Goal: Task Accomplishment & Management: Use online tool/utility

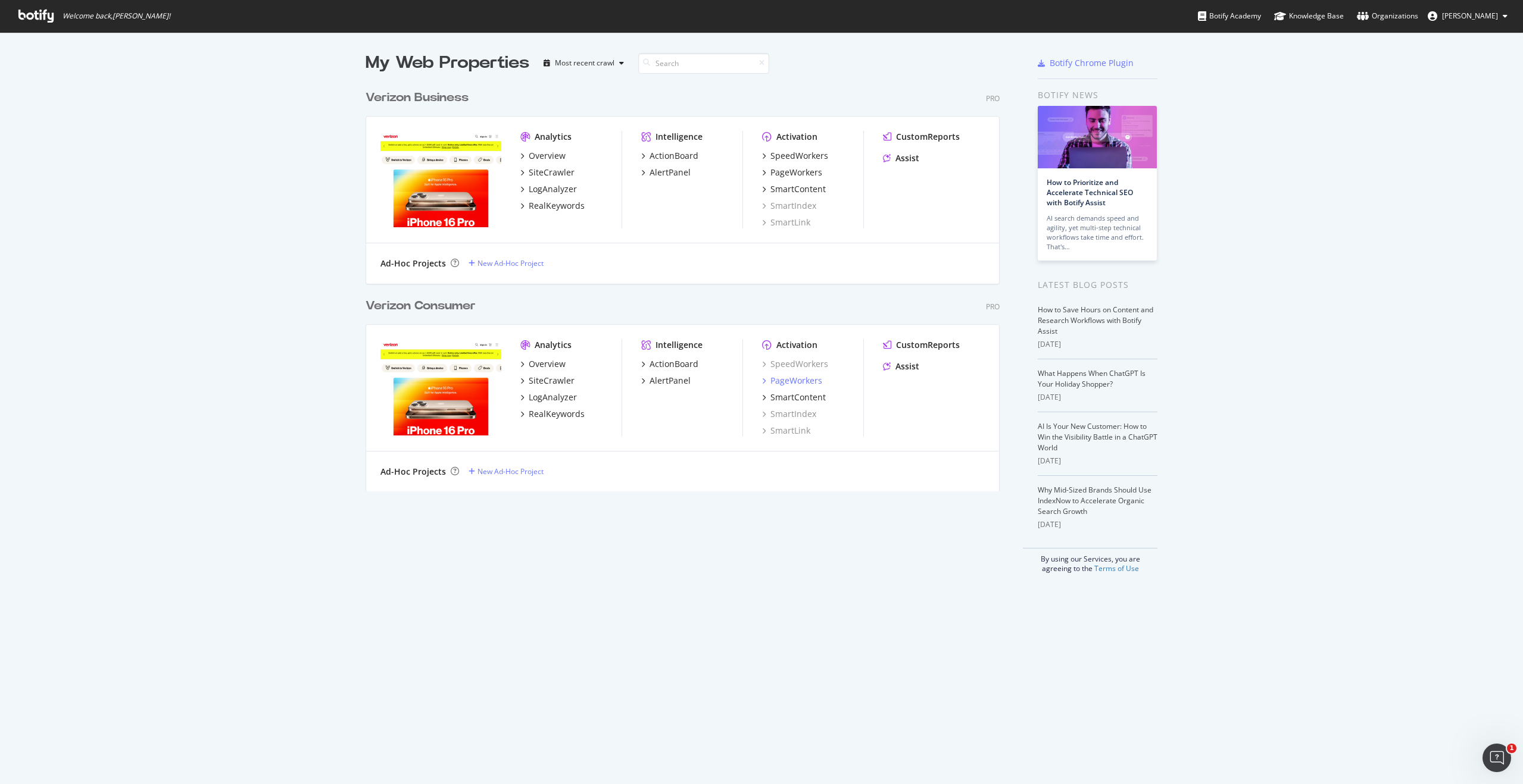
click at [797, 381] on div "PageWorkers" at bounding box center [797, 381] width 52 height 12
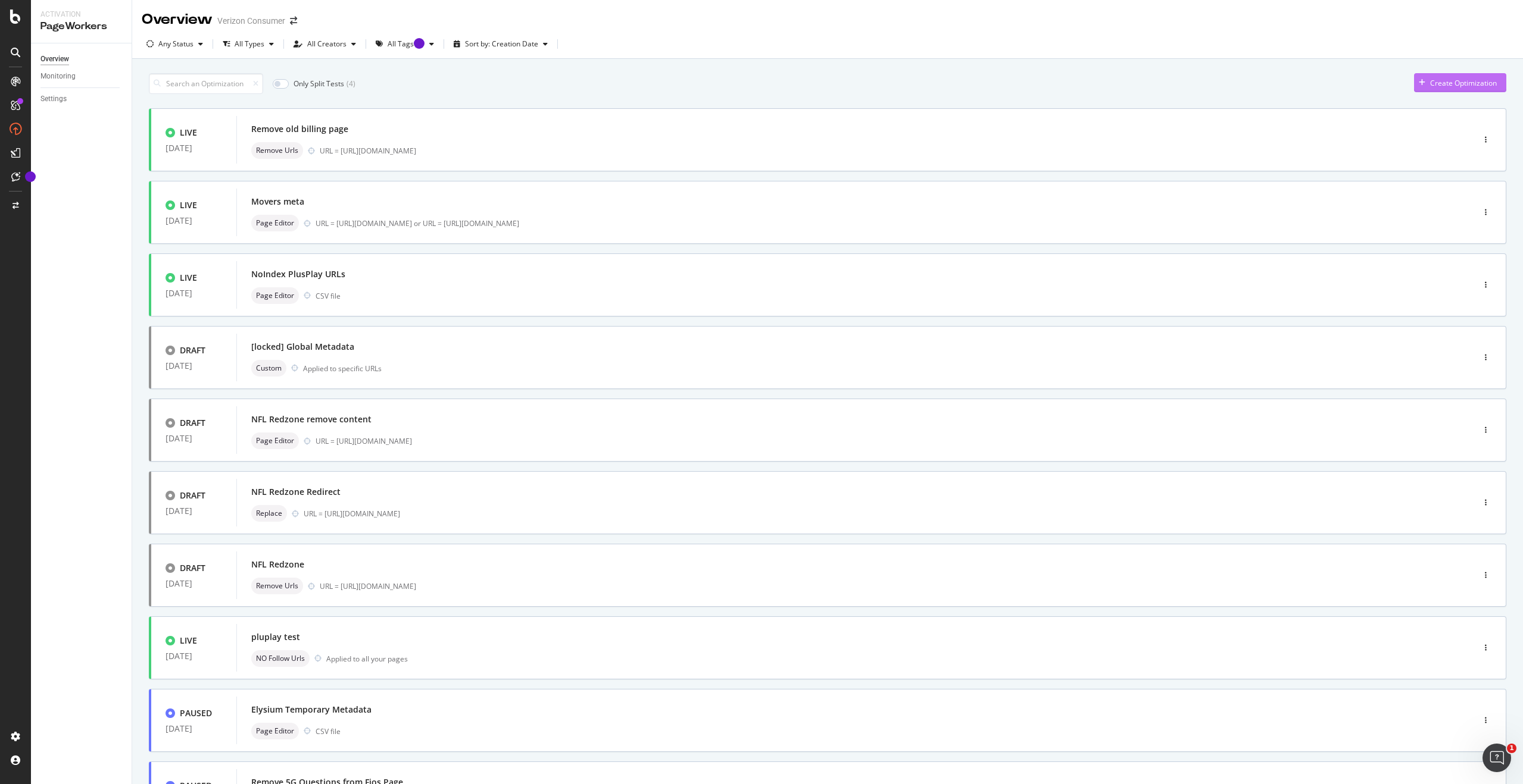
click at [1440, 82] on div "Create Optimization" at bounding box center [1463, 82] width 66 height 10
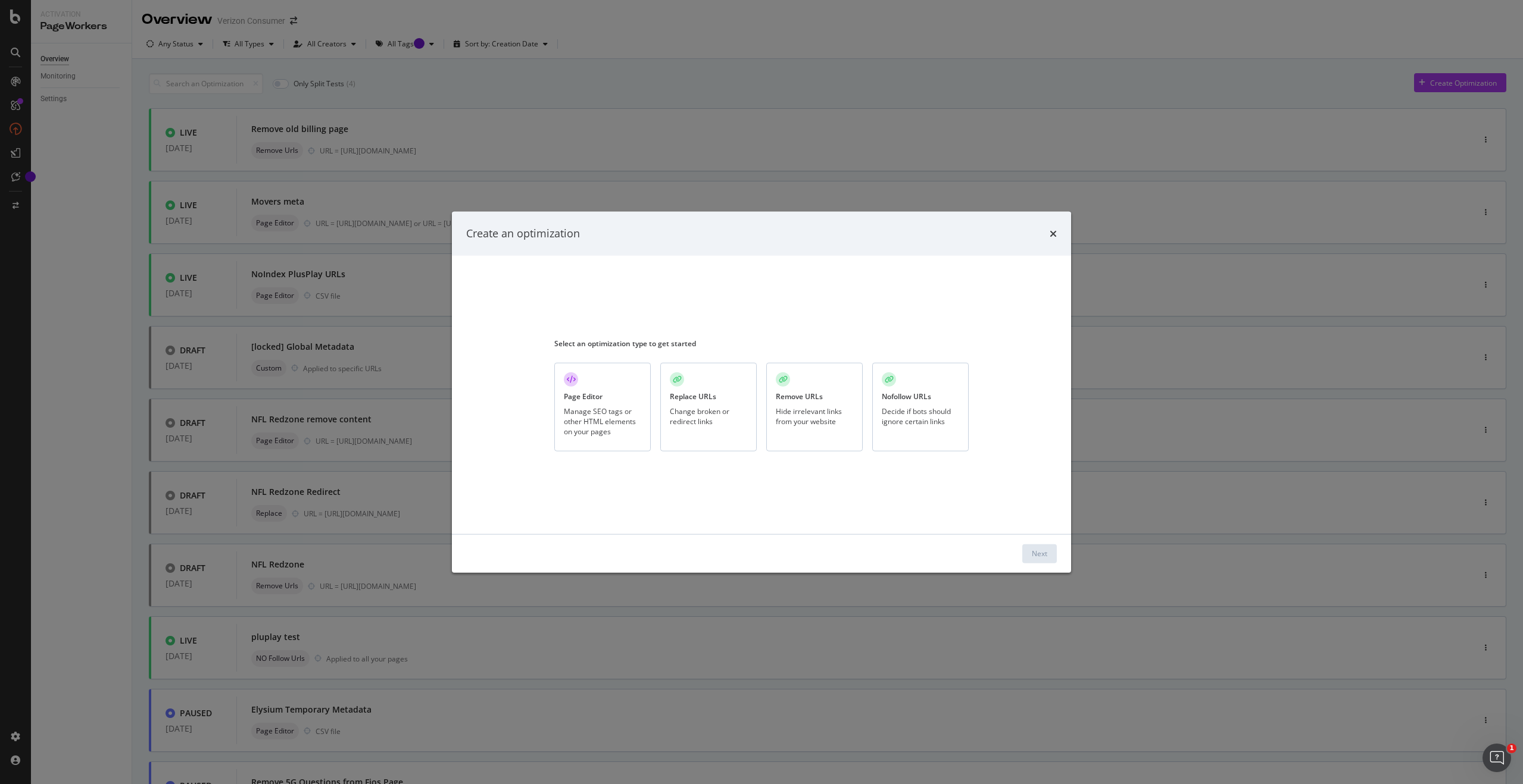
click at [618, 413] on div "Manage SEO tags or other HTML elements on your pages" at bounding box center [602, 422] width 77 height 31
click at [1032, 552] on button "Next" at bounding box center [1039, 553] width 34 height 19
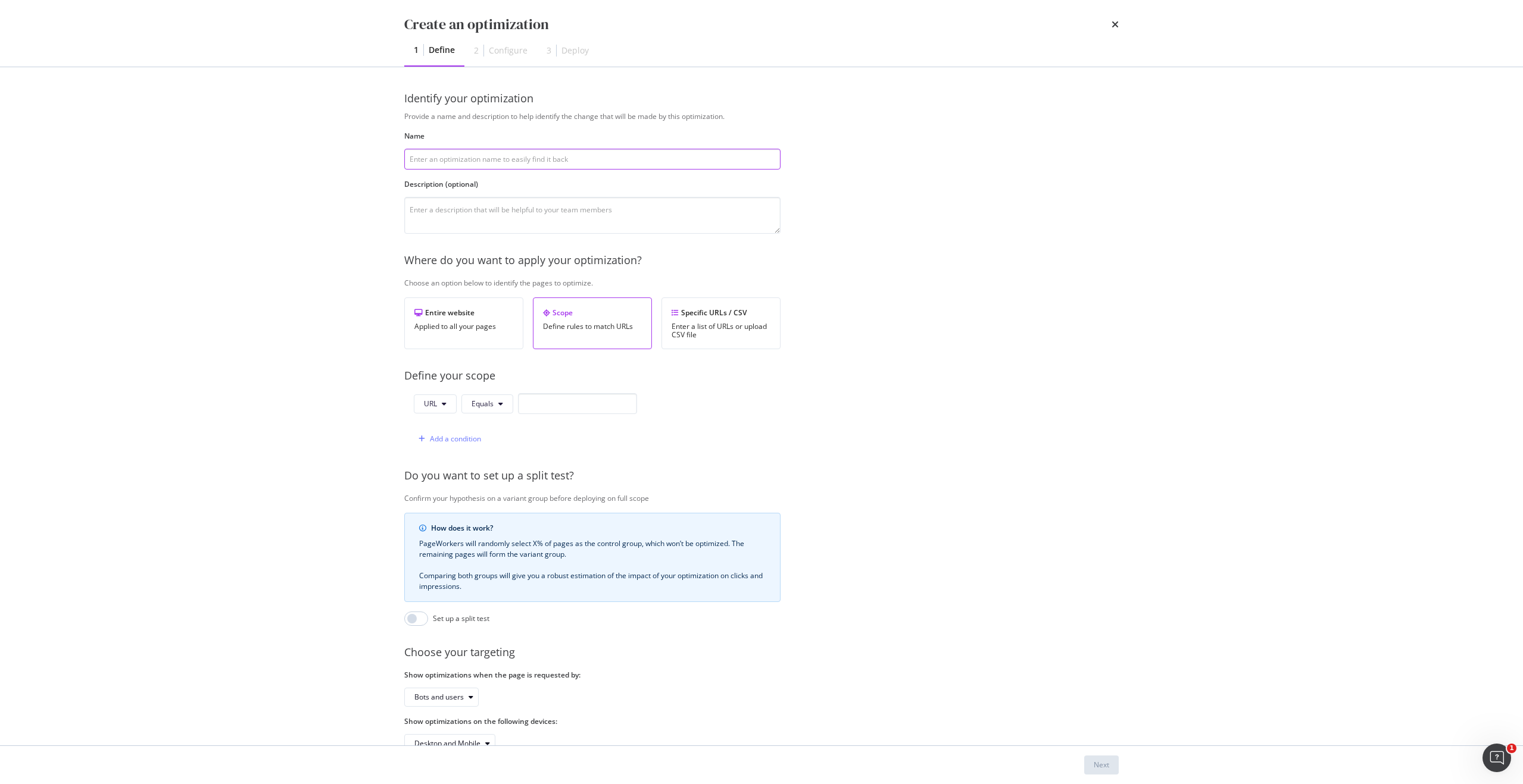
click at [622, 162] on input "modal" at bounding box center [592, 159] width 376 height 21
type input "Verizon Router minor modification"
click at [685, 323] on div "Enter a list of URLs or upload CSV file" at bounding box center [721, 331] width 99 height 17
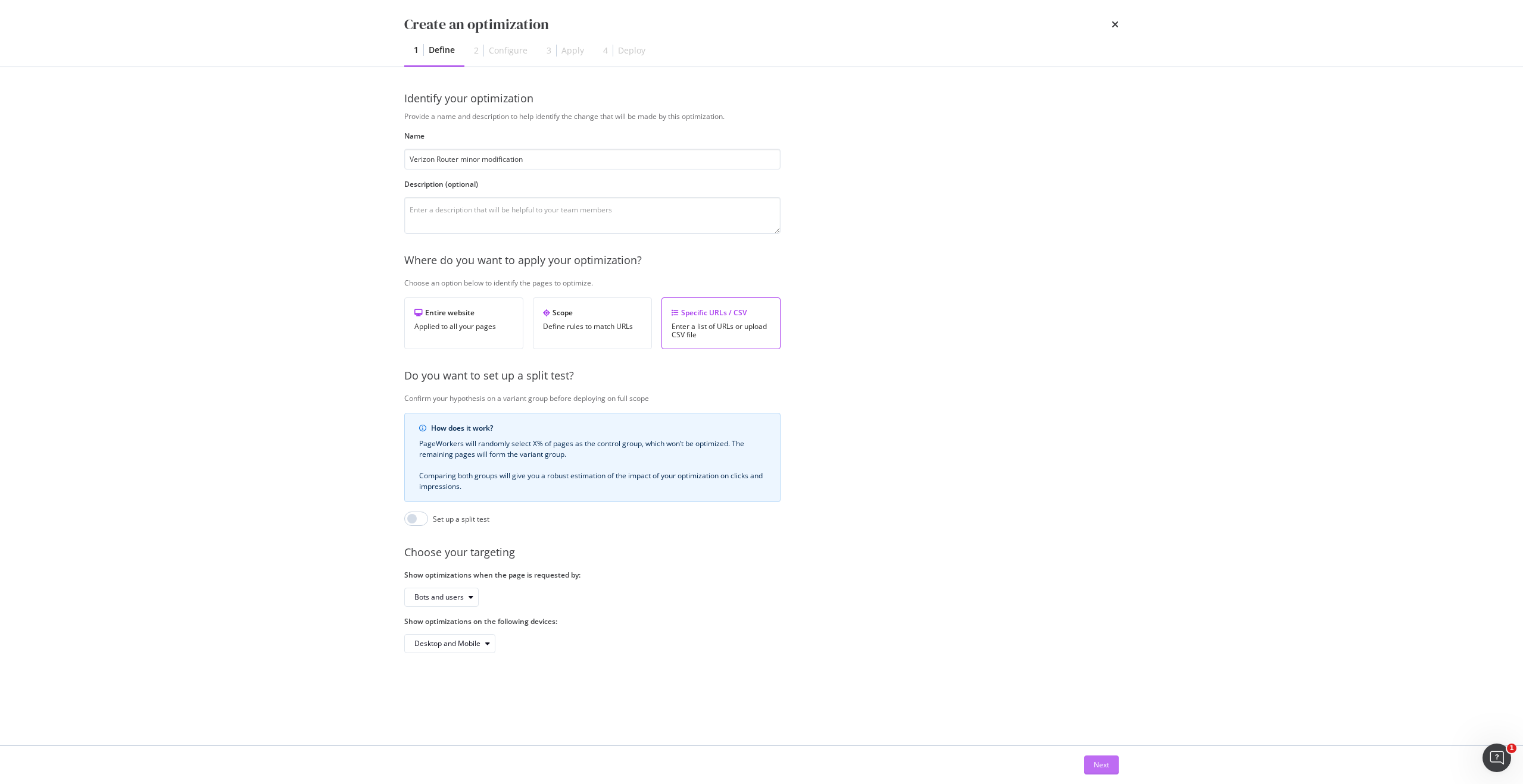
click at [1105, 771] on div "Next" at bounding box center [1101, 765] width 15 height 18
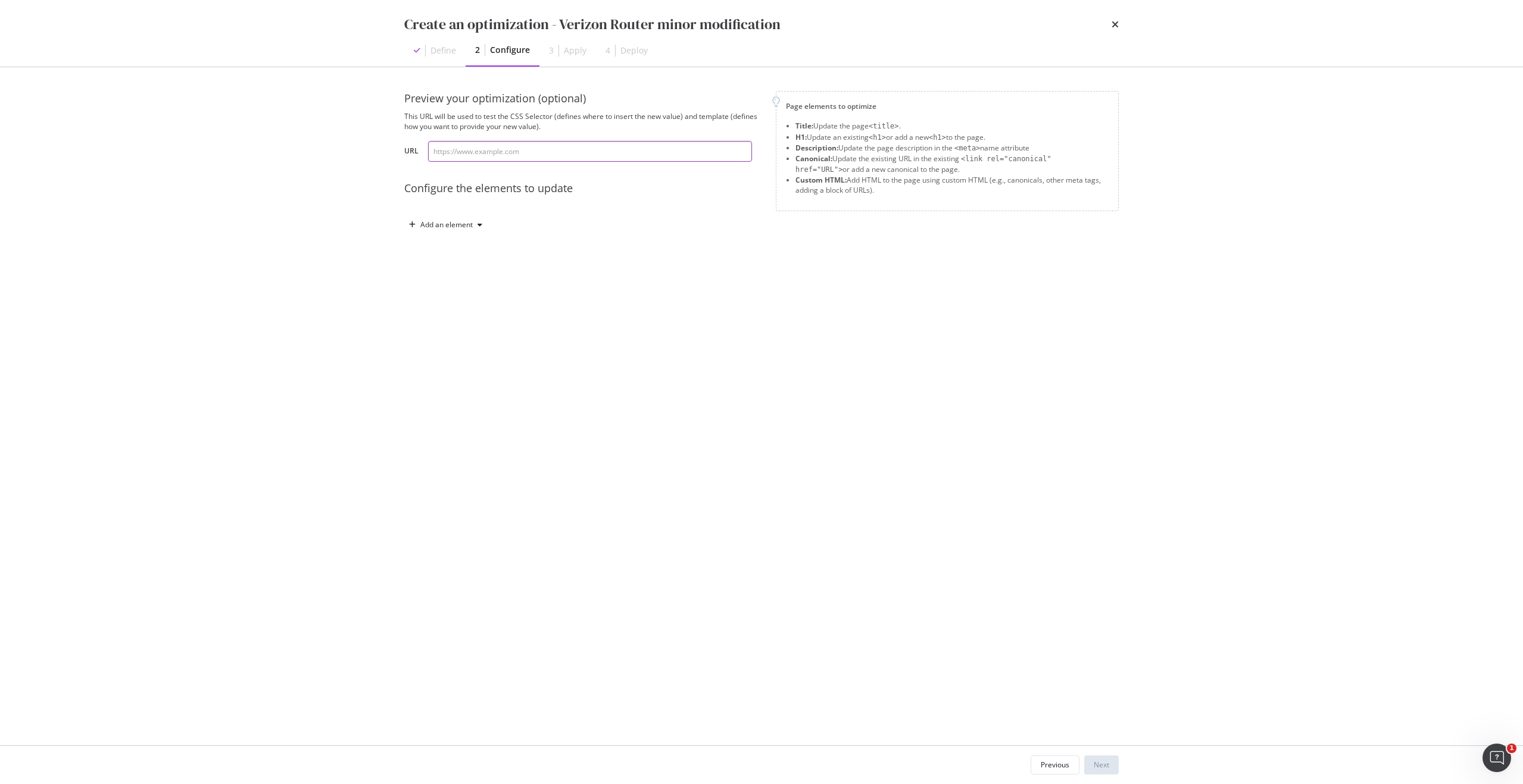
click at [565, 156] on input "modal" at bounding box center [590, 151] width 324 height 21
paste input "[URL][DOMAIN_NAME]"
click at [740, 152] on input "[URL][DOMAIN_NAME]" at bounding box center [590, 151] width 324 height 21
type input "[URL][DOMAIN_NAME]"
click at [1235, 310] on div "Create an optimization - Verizon Router minor modification Define 2 Configure 3…" at bounding box center [762, 392] width 1523 height 784
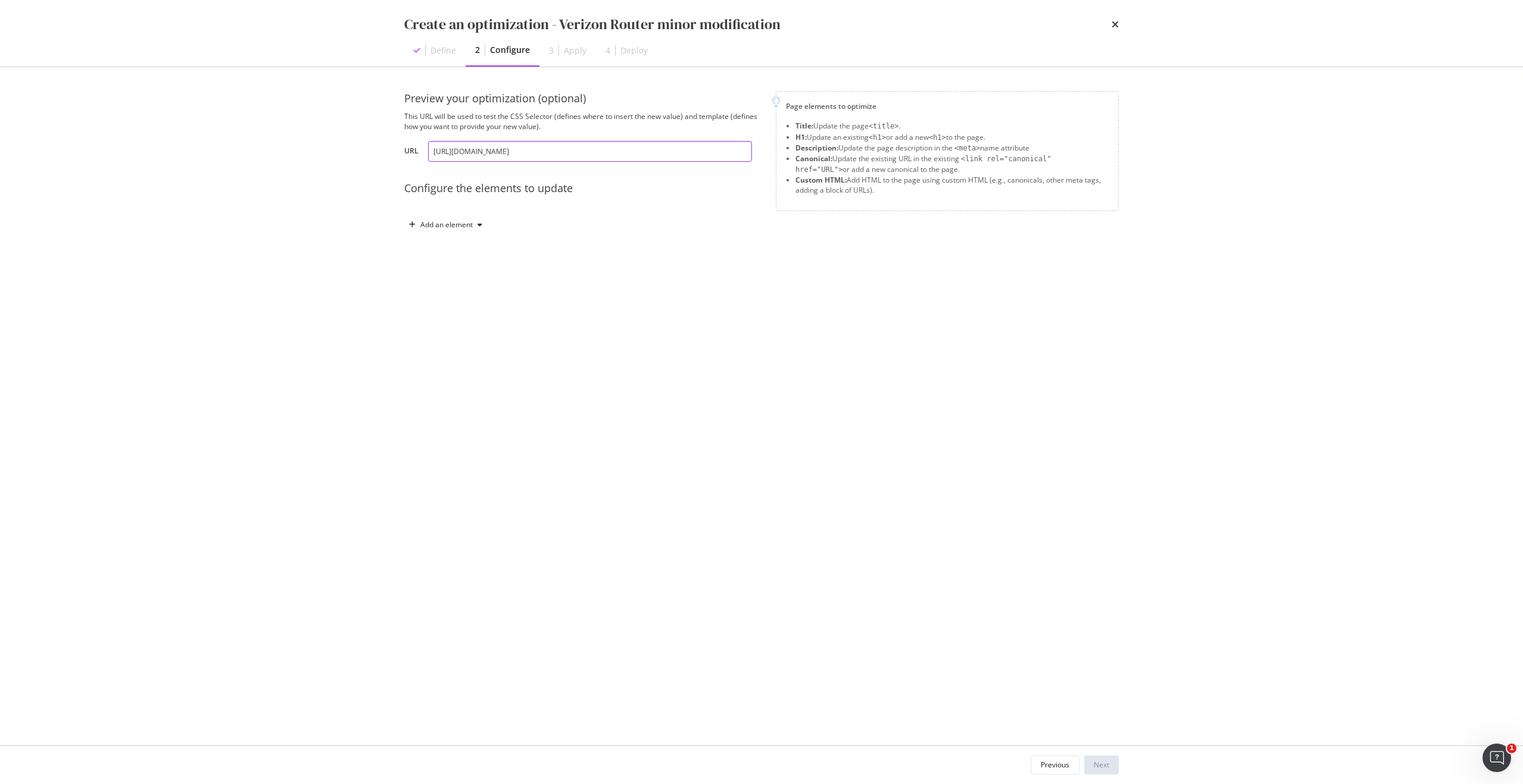
click at [742, 147] on input "[URL][DOMAIN_NAME]" at bounding box center [590, 151] width 324 height 21
click at [1129, 266] on div "Preview your optimization (optional) This URL will be used to test the CSS Sele…" at bounding box center [762, 406] width 762 height 678
click at [476, 223] on div "modal" at bounding box center [479, 224] width 14 height 7
click at [468, 328] on div "Custom HTML" at bounding box center [459, 326] width 47 height 10
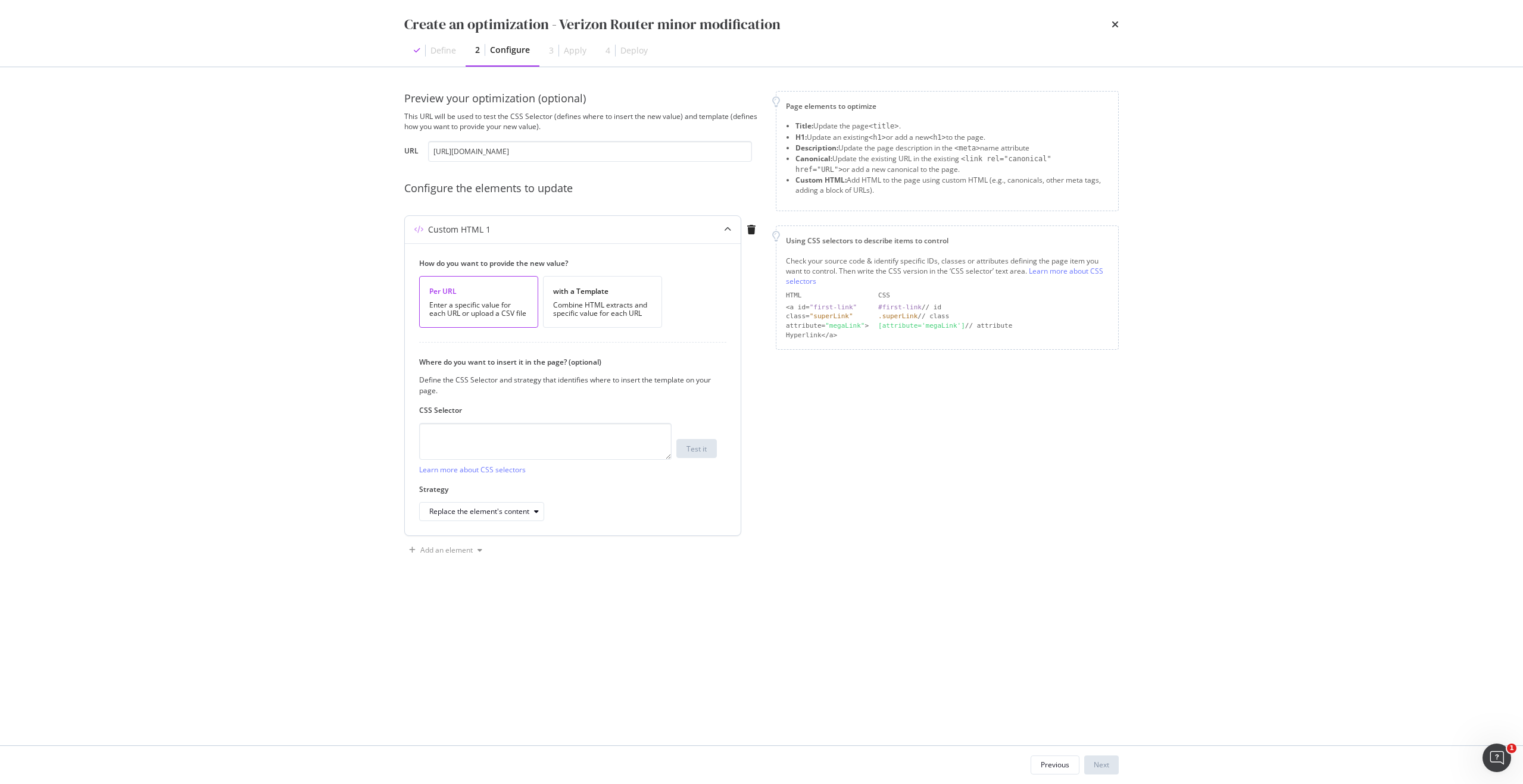
click at [481, 229] on div "Custom HTML 1" at bounding box center [459, 230] width 63 height 12
click at [728, 229] on icon "modal" at bounding box center [727, 229] width 7 height 7
click at [718, 146] on input "[URL][DOMAIN_NAME]" at bounding box center [590, 151] width 324 height 21
click at [533, 442] on textarea "modal" at bounding box center [545, 442] width 253 height 37
paste textarea "accordion_7be60acfaf2238_24"
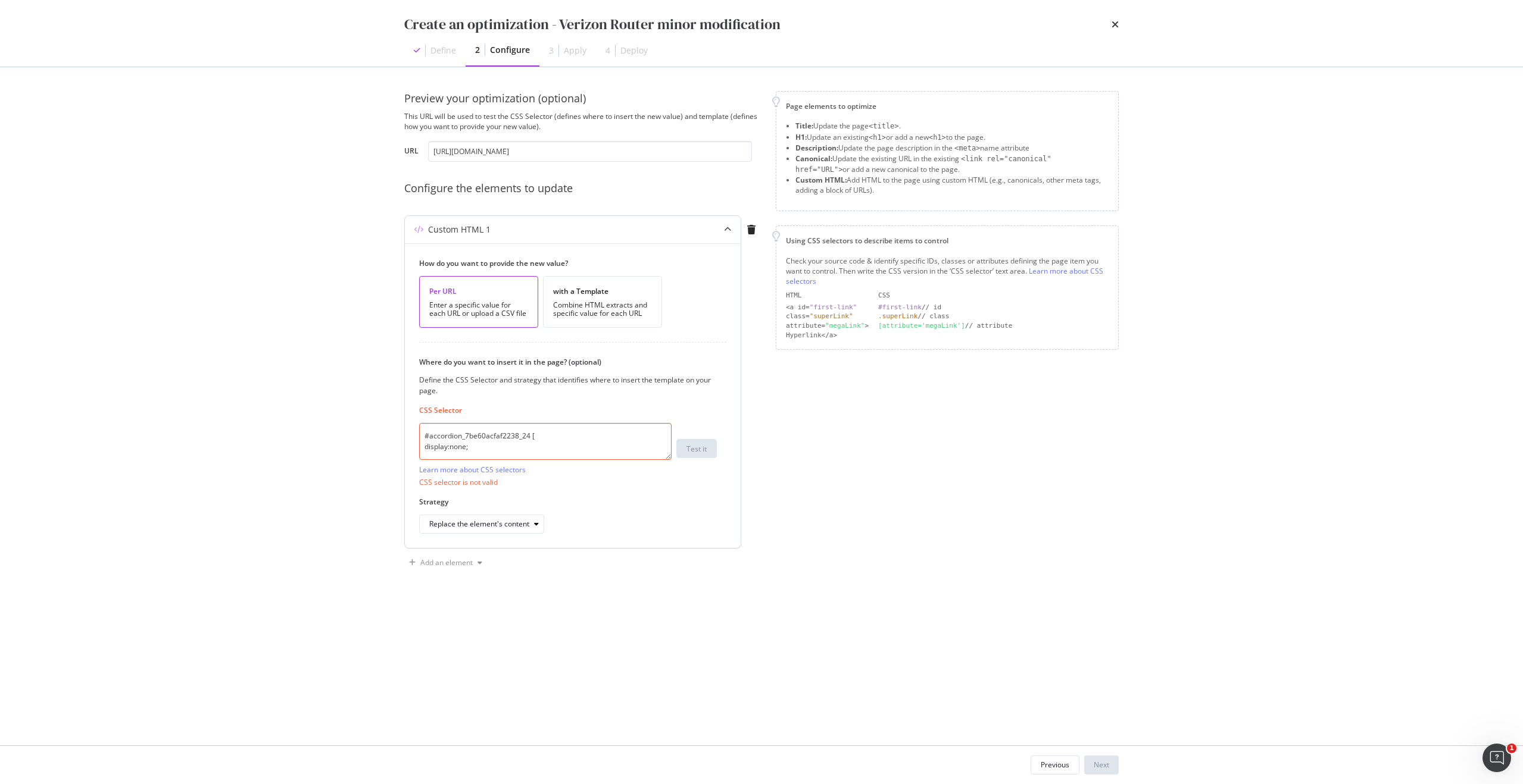
scroll to position [3, 0]
type textarea "#accordion_7be60acfaf2238_24 { display:none; }"
click at [318, 430] on div "Create an optimization - Verizon Router minor modification Define 2 Configure 3…" at bounding box center [762, 392] width 1523 height 784
click at [428, 432] on textarea "#accordion_7be60acfaf2238_24 { display:none; }" at bounding box center [545, 442] width 253 height 37
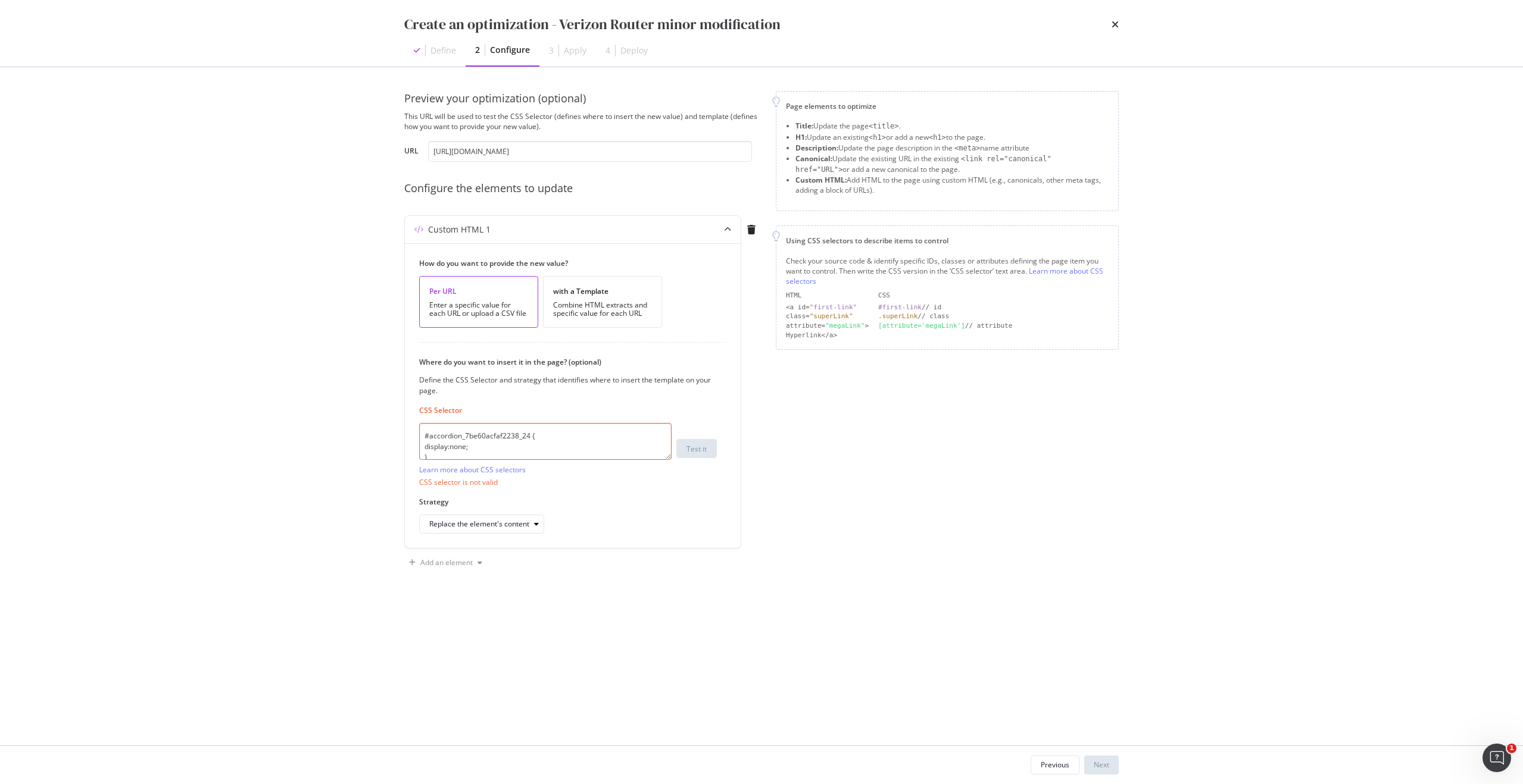
drag, startPoint x: 482, startPoint y: 454, endPoint x: 376, endPoint y: 403, distance: 117.6
click at [376, 403] on div "Create an optimization - Verizon Router minor modification Define 2 Configure 3…" at bounding box center [762, 392] width 1523 height 784
click at [462, 509] on div "Replace the element's content" at bounding box center [479, 511] width 100 height 7
click at [468, 592] on div "After the element" at bounding box center [463, 590] width 58 height 10
click at [554, 431] on textarea "modal" at bounding box center [545, 442] width 253 height 37
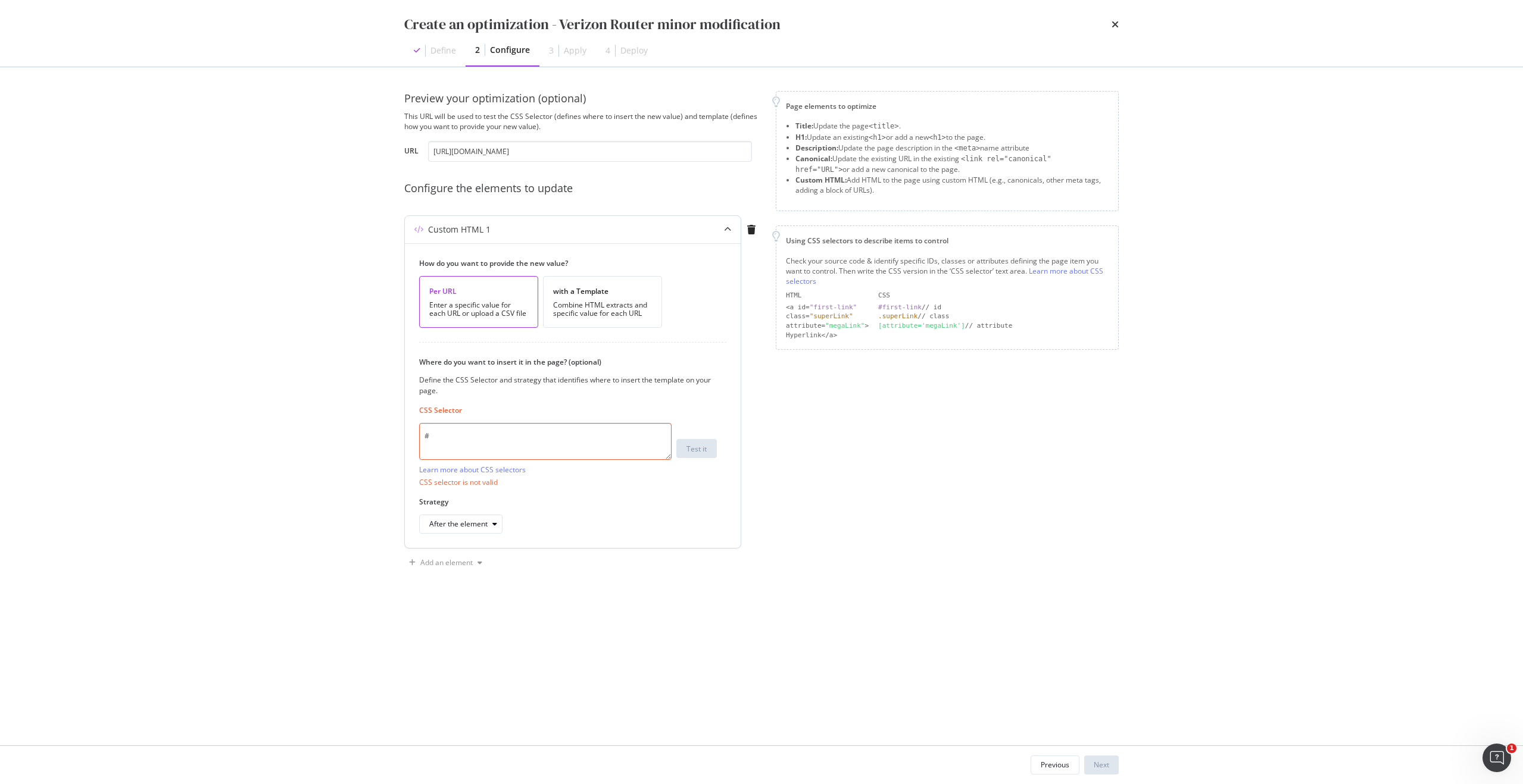
paste textarea "accordion_7be60acfaf2238_24"
click at [695, 453] on div "Test it" at bounding box center [697, 448] width 21 height 10
click at [480, 513] on div "After the element" at bounding box center [459, 511] width 58 height 7
click at [535, 629] on div "Replace the element entirely" at bounding box center [493, 631] width 137 height 15
click at [449, 554] on div "Add an element" at bounding box center [446, 550] width 53 height 7
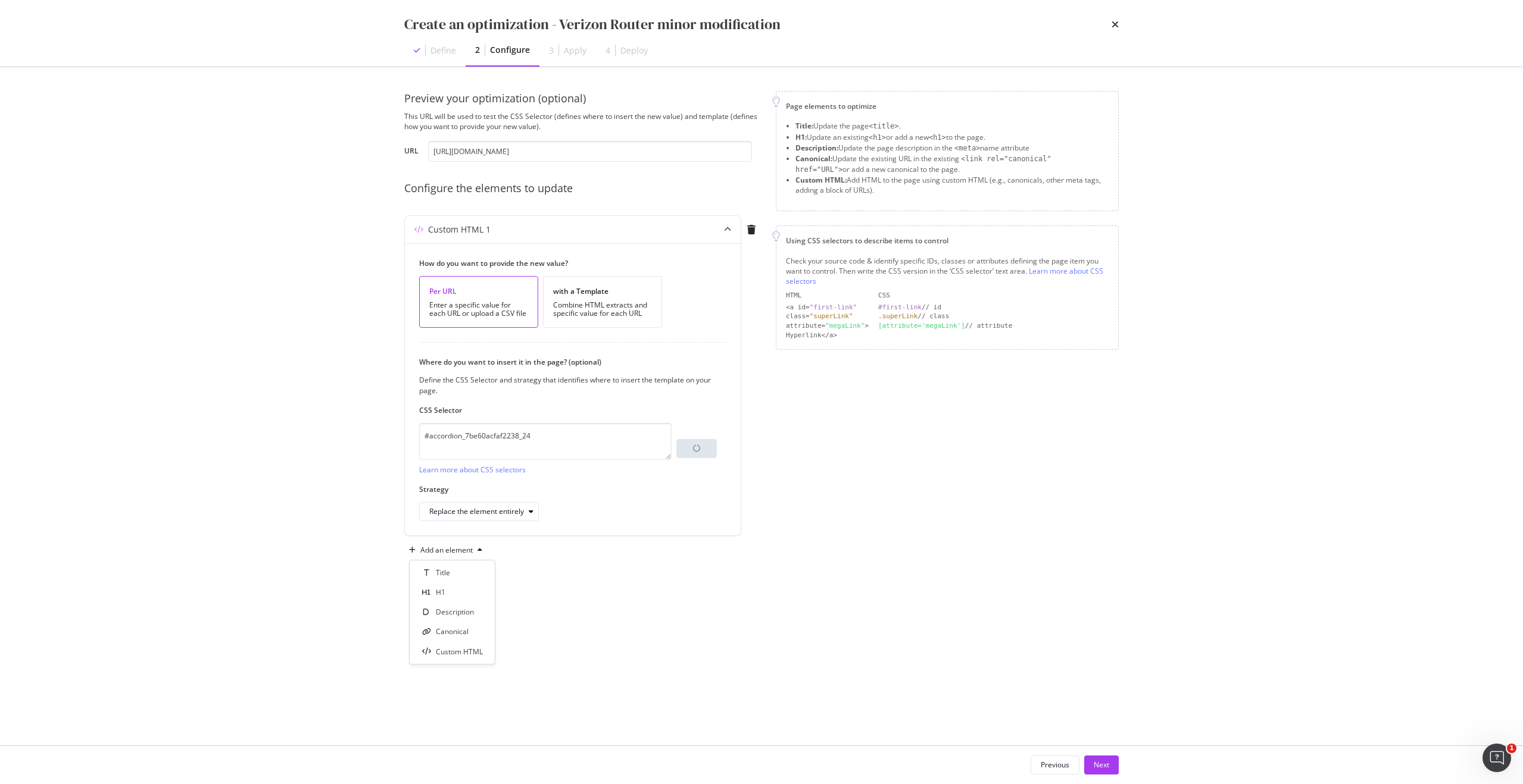
click at [586, 550] on div "Add an element" at bounding box center [583, 550] width 357 height 19
click at [580, 439] on textarea "#accordion_7be60acfaf2238_24" at bounding box center [545, 442] width 253 height 37
drag, startPoint x: 555, startPoint y: 438, endPoint x: 430, endPoint y: 426, distance: 125.6
click at [430, 426] on textarea "#accordion_7be60acfaf2238_24" at bounding box center [545, 442] width 253 height 37
click at [589, 439] on textarea "#accordion_7be60acfaf2238_24" at bounding box center [545, 442] width 253 height 37
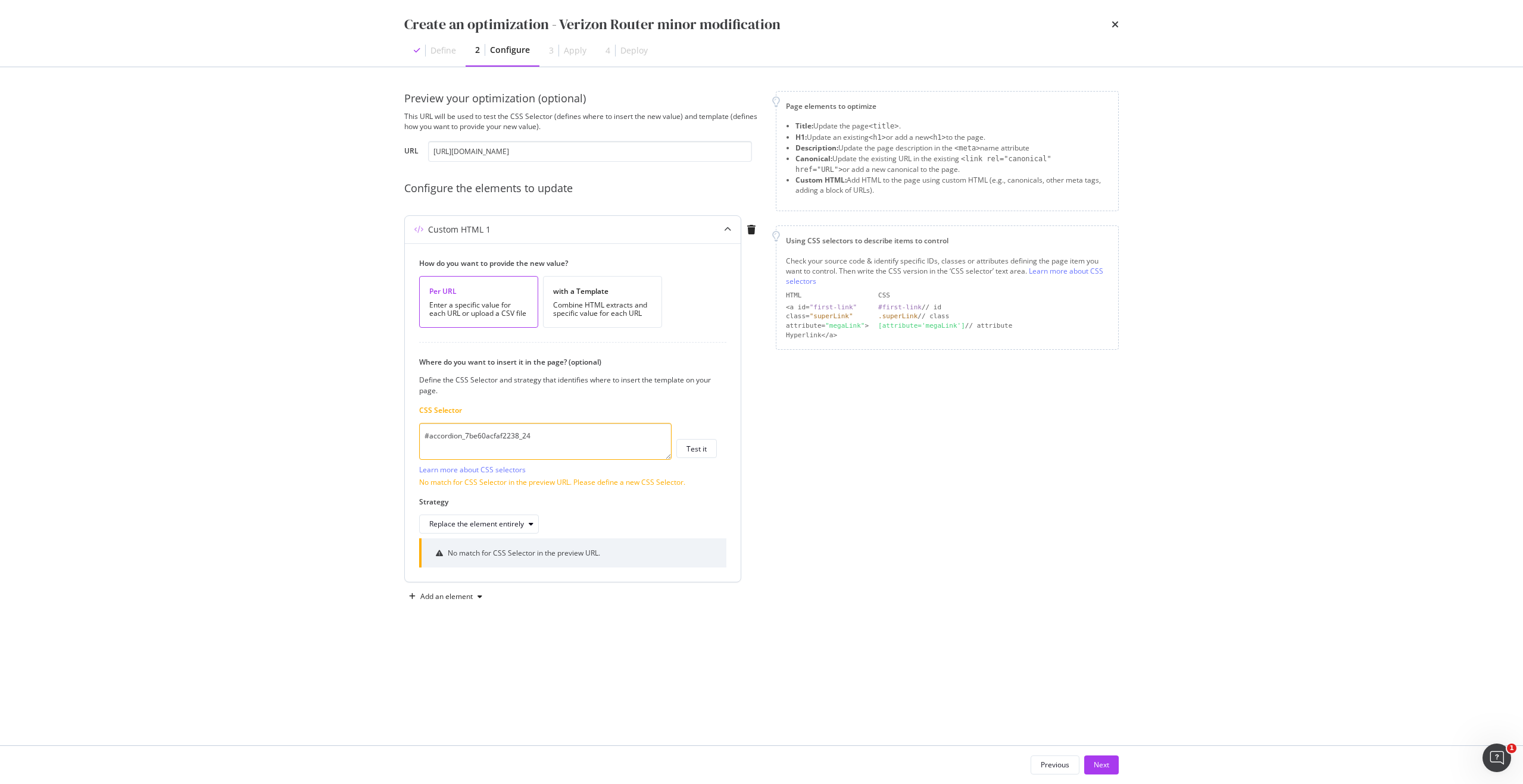
paste textarea "tl-TabletBodyContentSection > div > div.seo-bottom-container.fragment.oneDRd_fr…"
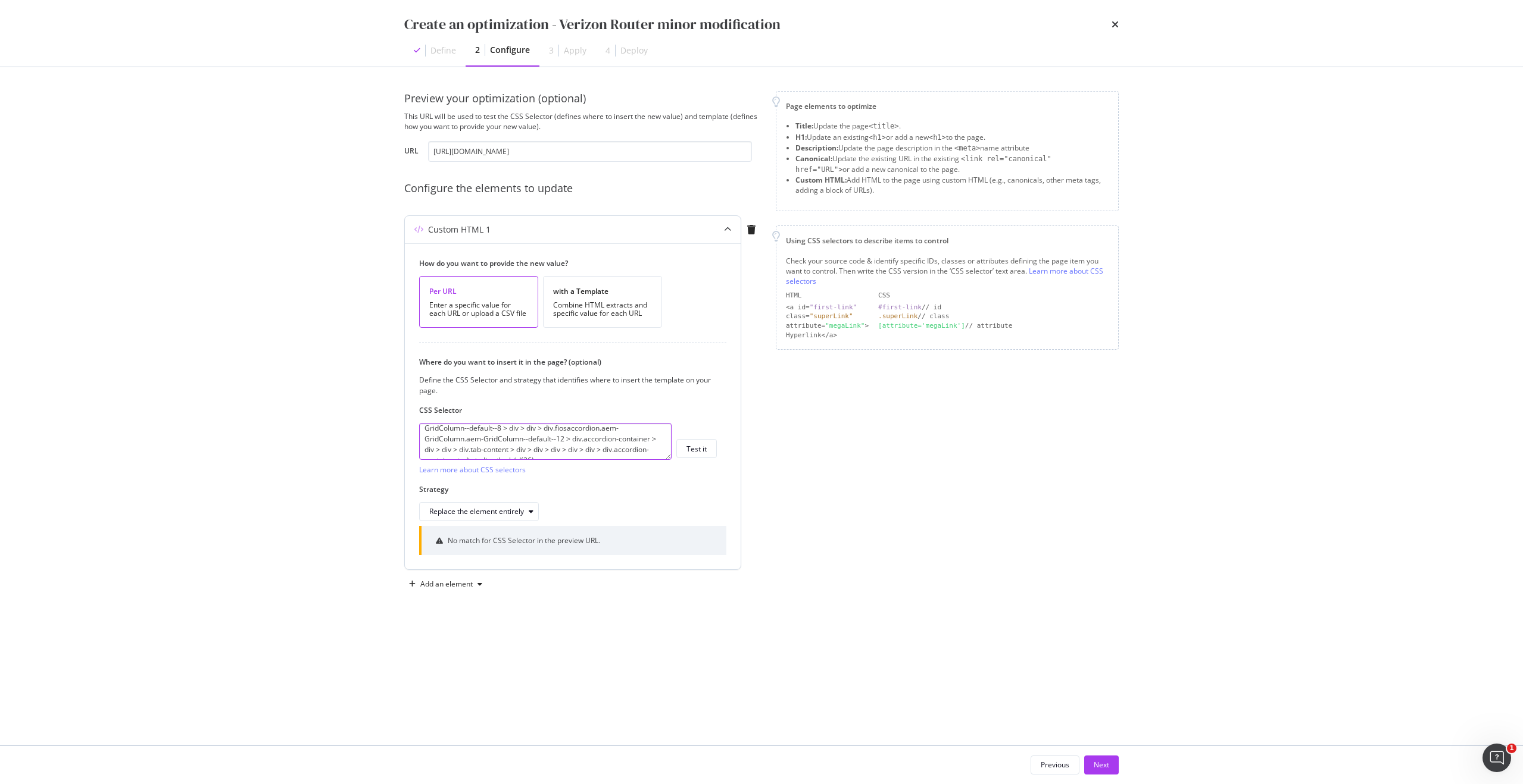
scroll to position [43, 0]
type textarea "#tl-TabletBodyContentSection > div > div.seo-bottom-container.fragment.oneDRd_f…"
click at [692, 446] on div "Test it" at bounding box center [697, 448] width 21 height 10
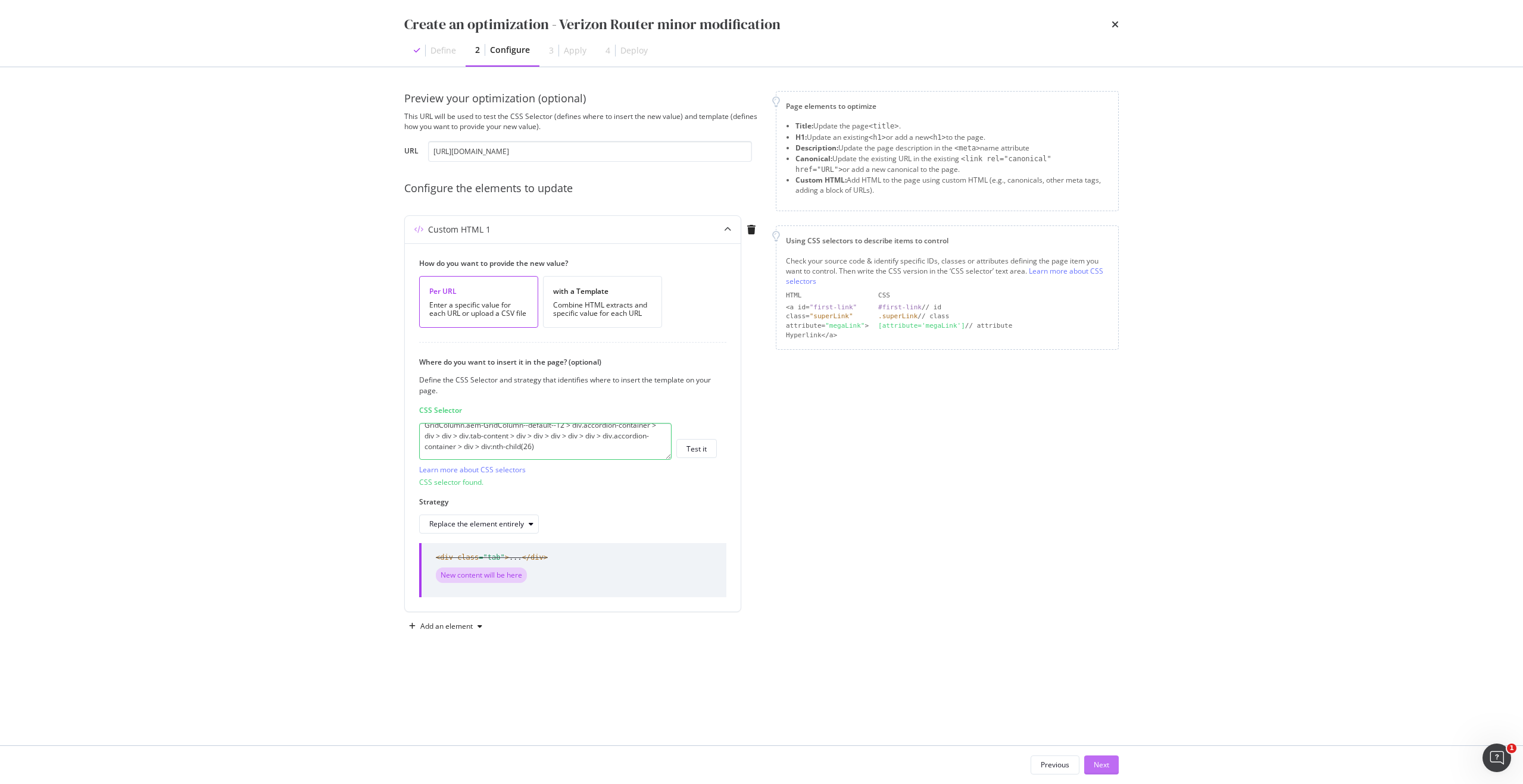
click at [1114, 763] on button "Next" at bounding box center [1101, 765] width 34 height 19
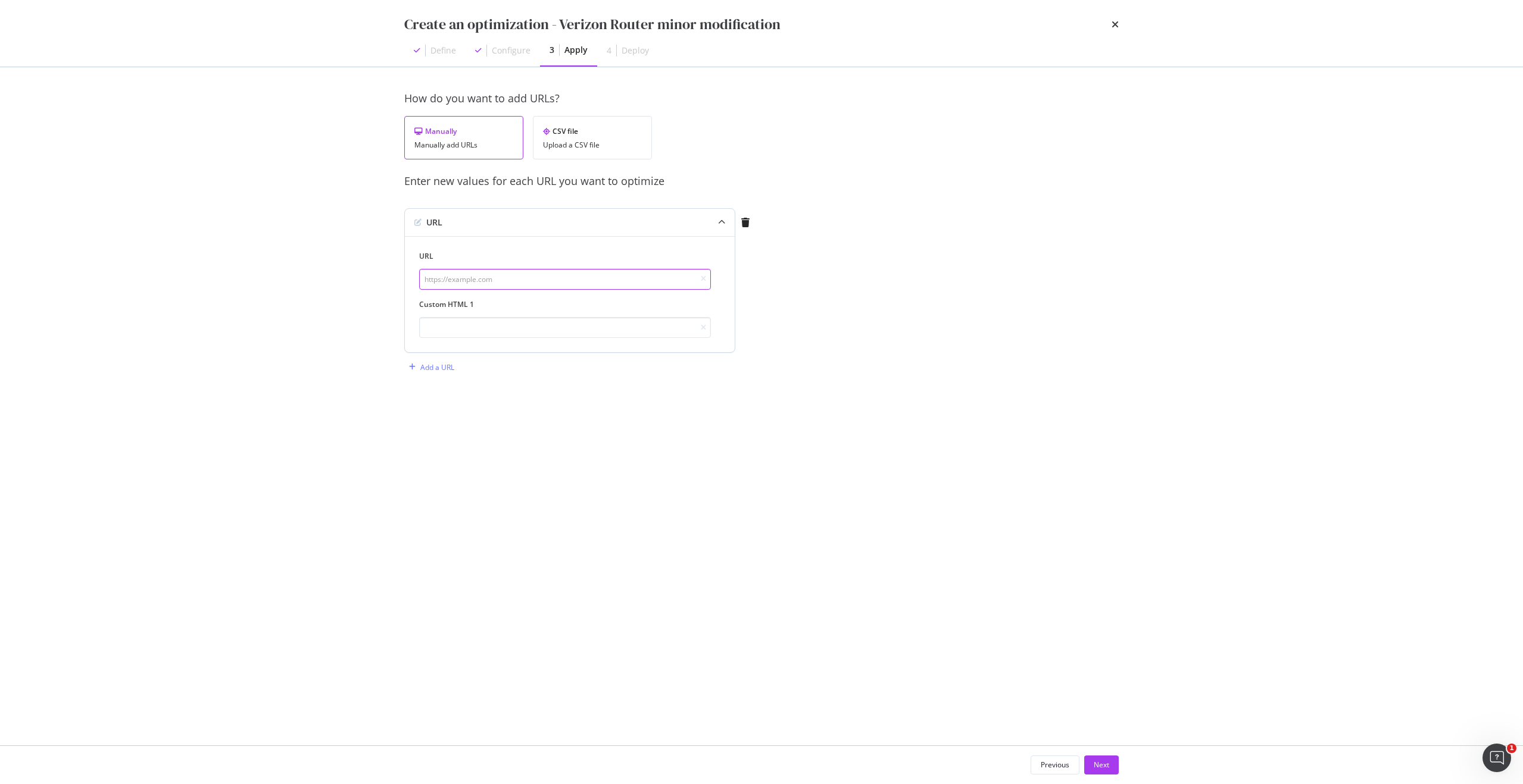
click at [515, 280] on input "modal" at bounding box center [565, 279] width 291 height 21
paste input "[URL][DOMAIN_NAME]"
type input "[URL][DOMAIN_NAME]"
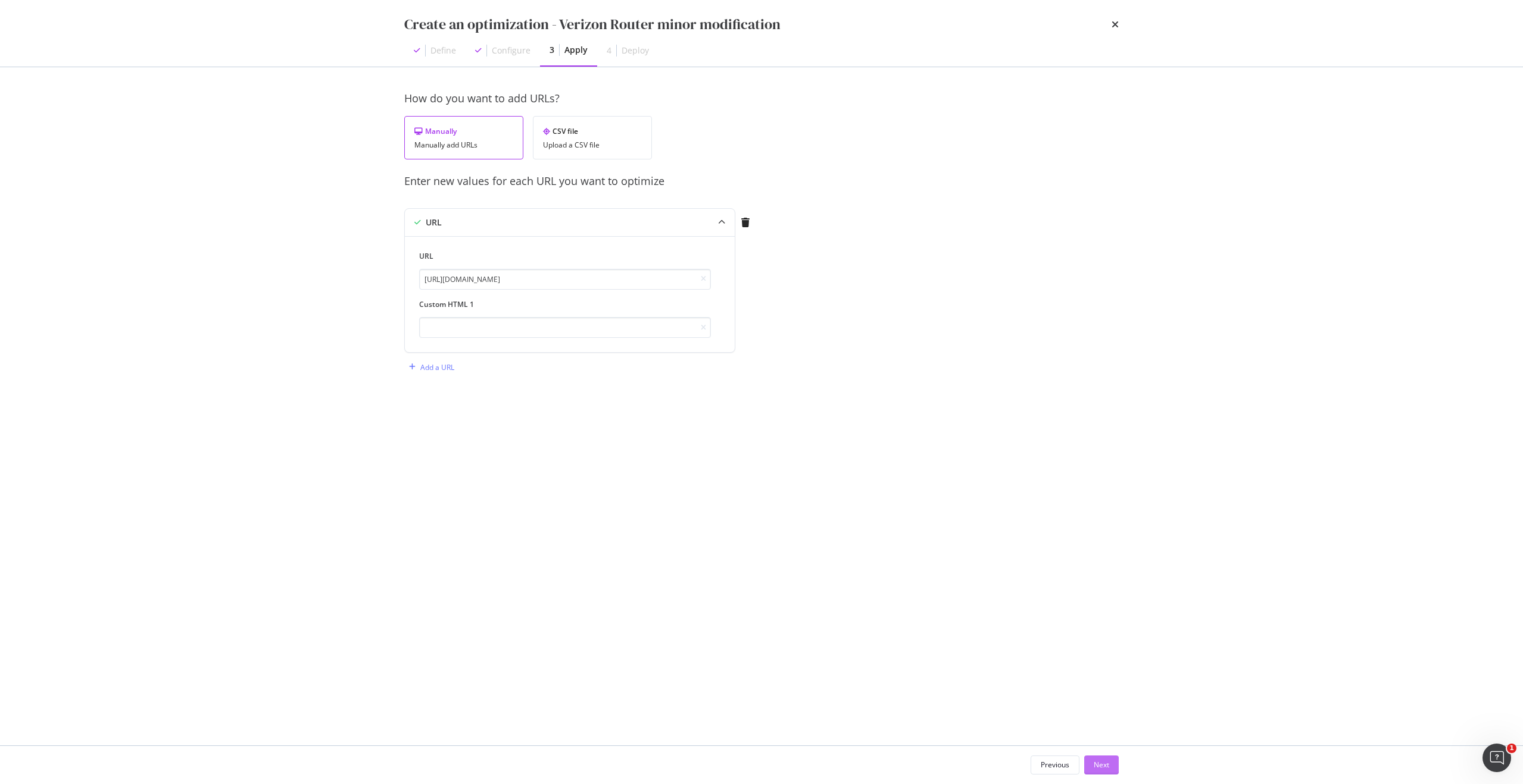
click at [1098, 762] on div "Next" at bounding box center [1101, 764] width 15 height 10
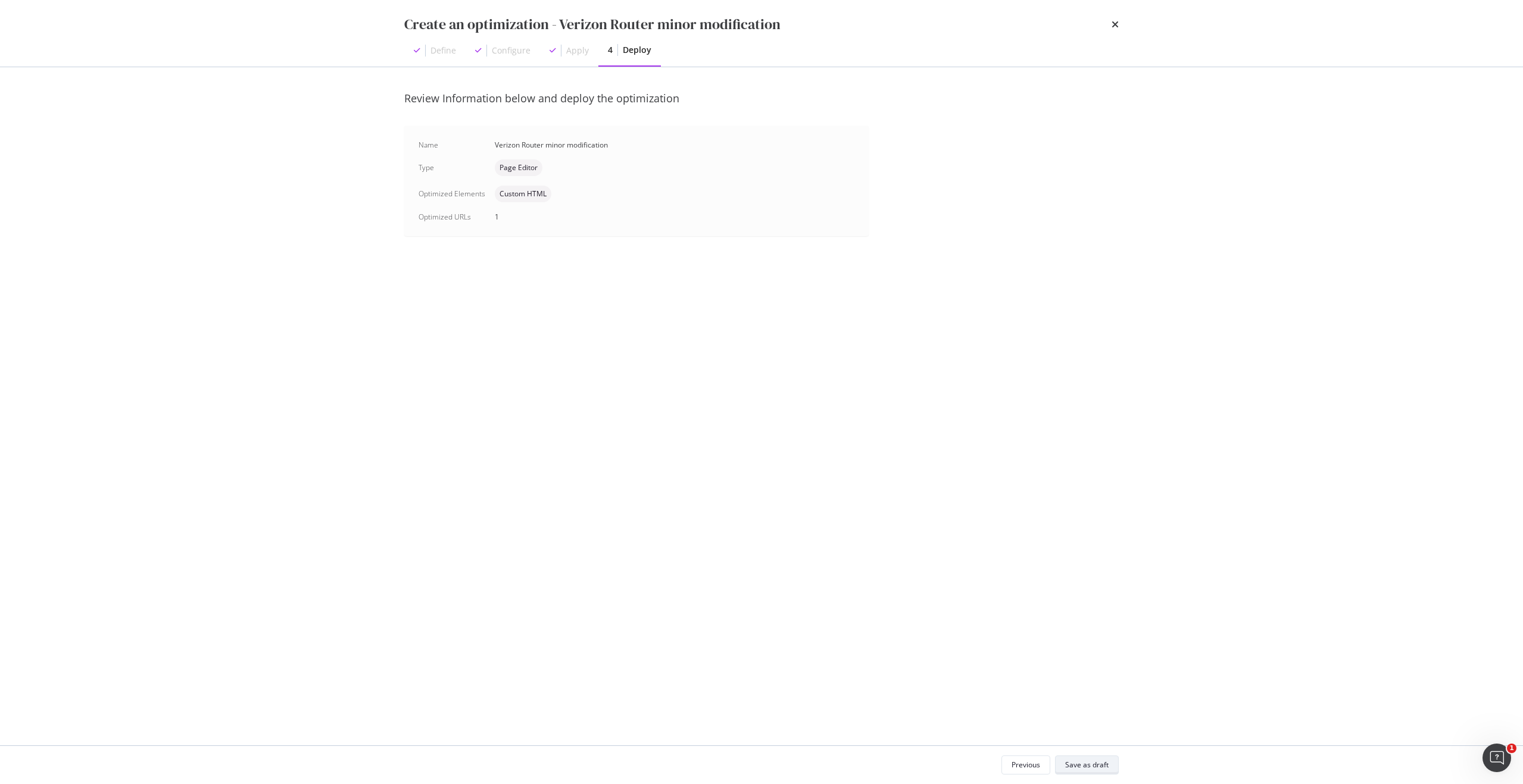
click at [1093, 765] on div "Save as draft" at bounding box center [1087, 764] width 43 height 10
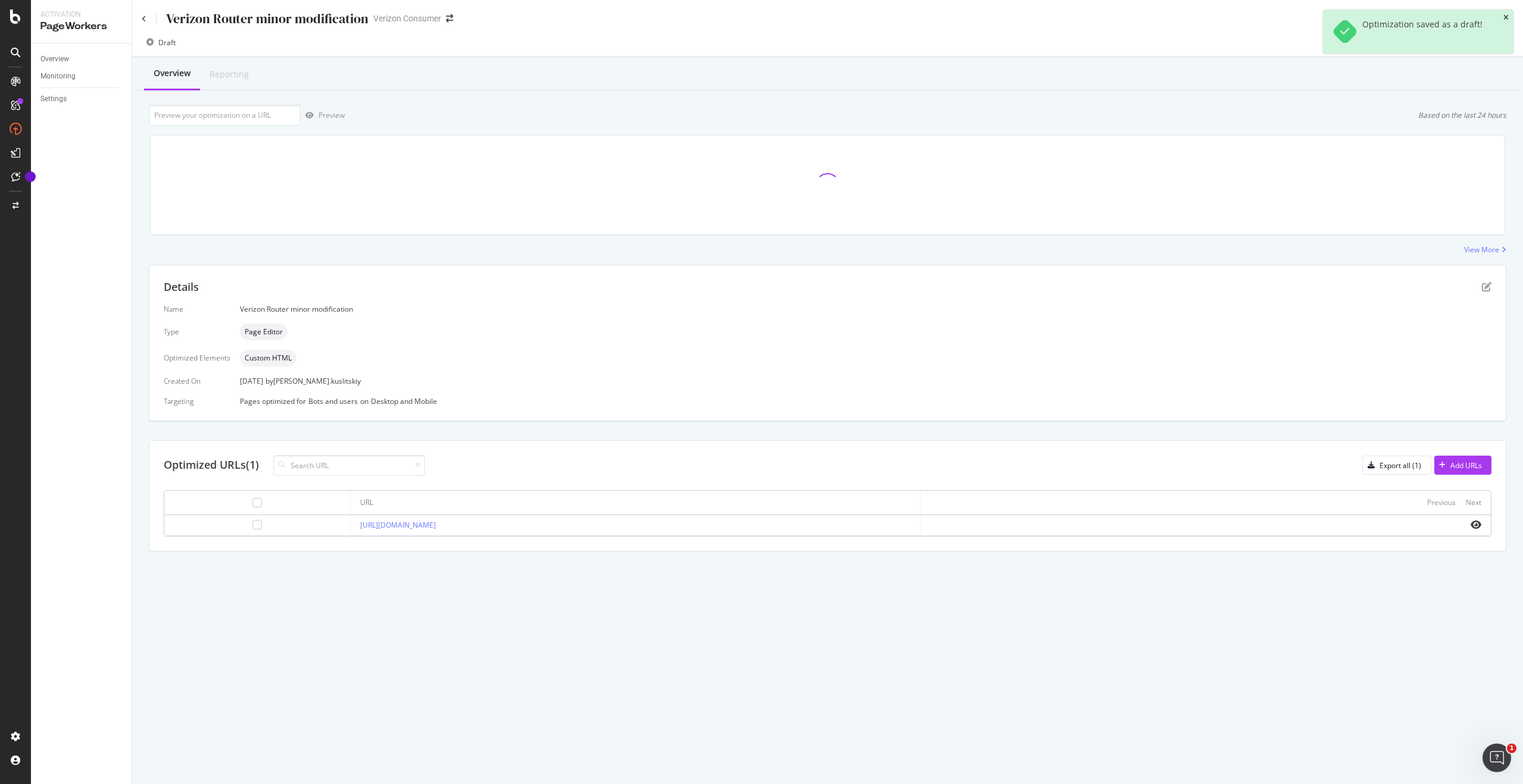
click at [1504, 15] on icon "close toast" at bounding box center [1505, 18] width 5 height 7
click at [271, 117] on input "url" at bounding box center [224, 114] width 152 height 21
paste input "[URL][DOMAIN_NAME]"
type input "[URL][DOMAIN_NAME]"
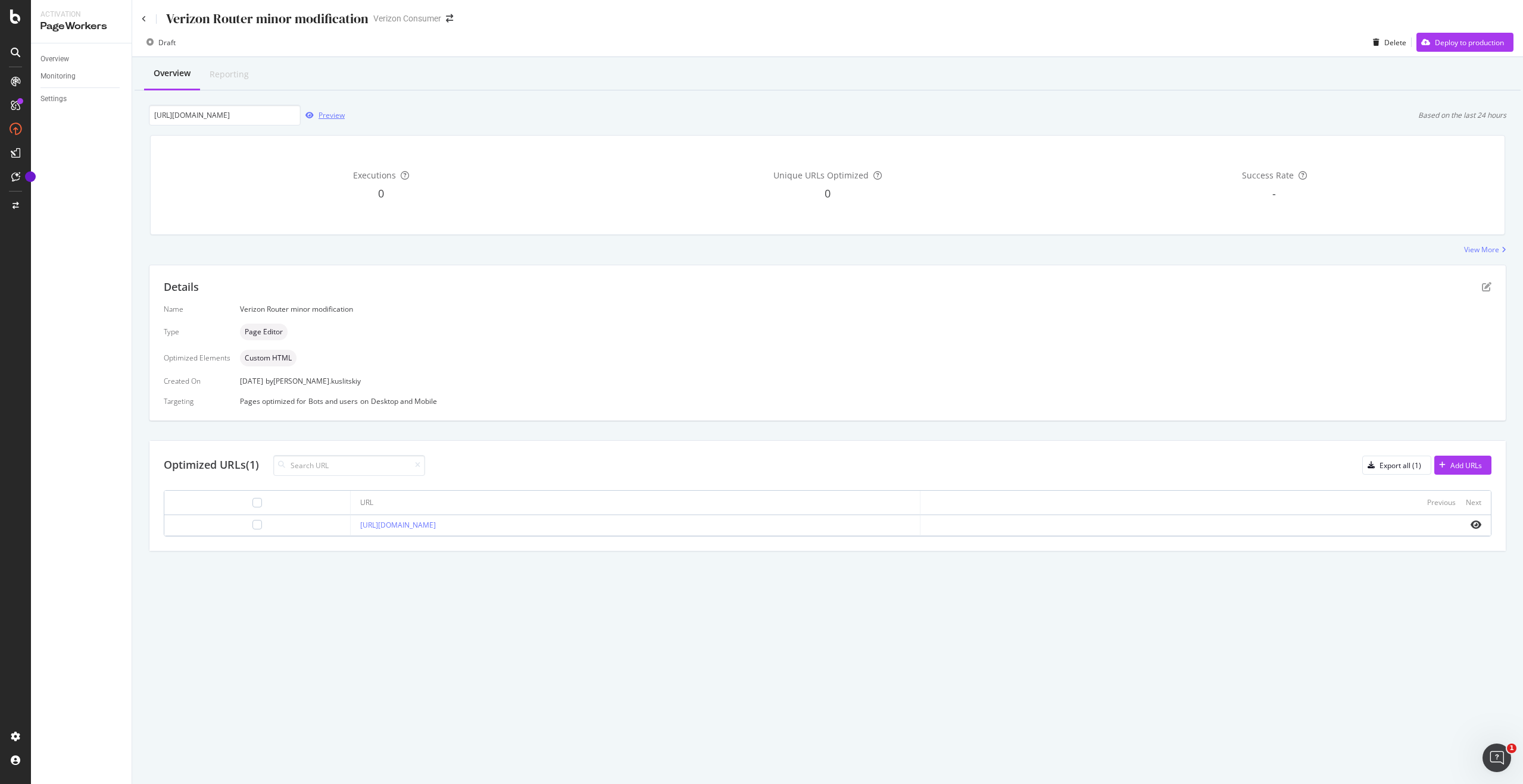
scroll to position [0, 0]
click at [321, 117] on div "Preview" at bounding box center [331, 114] width 26 height 10
click at [1382, 41] on div "button" at bounding box center [1376, 42] width 16 height 7
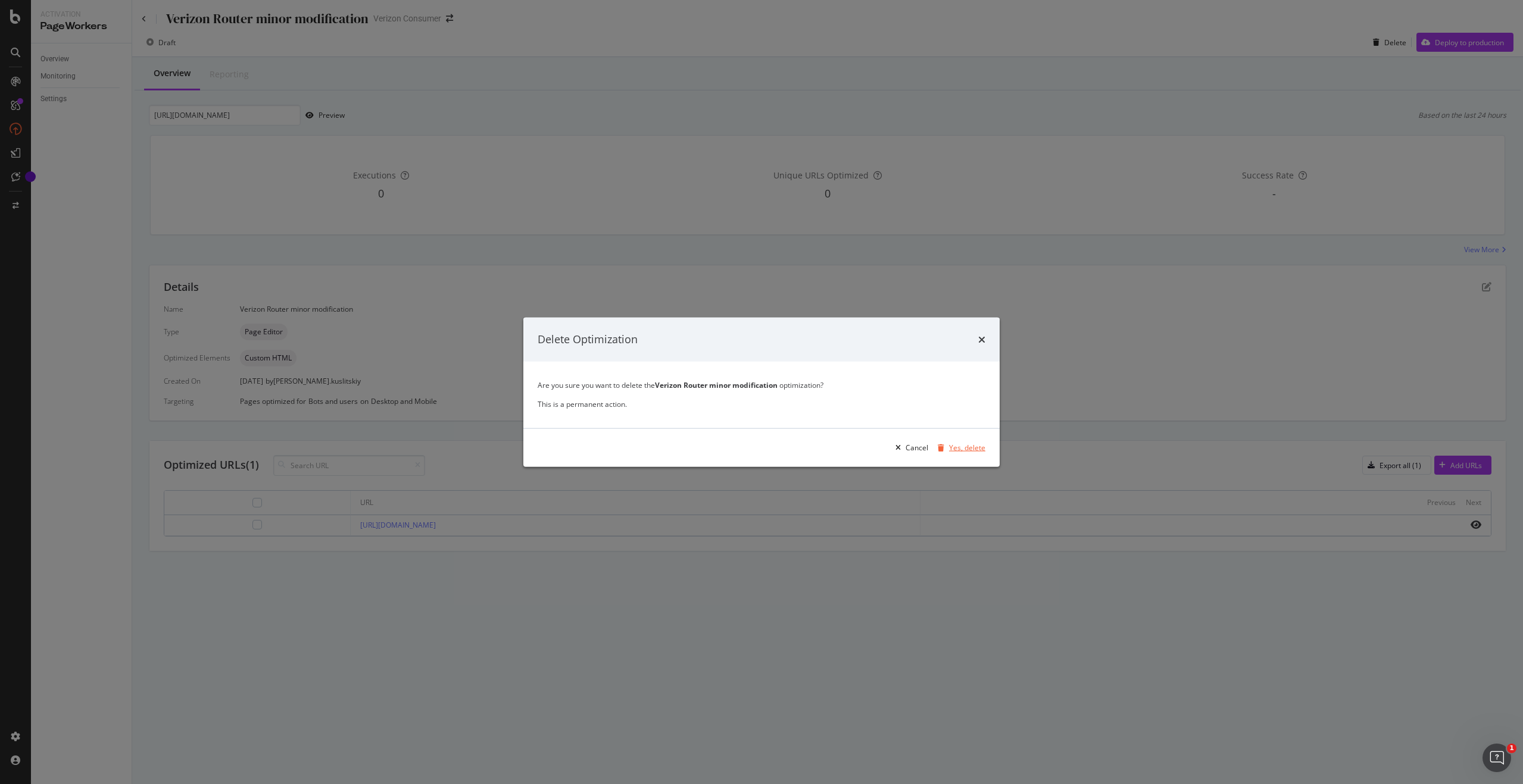
click at [968, 445] on div "Yes, delete" at bounding box center [968, 447] width 37 height 10
